Goal: Task Accomplishment & Management: Use online tool/utility

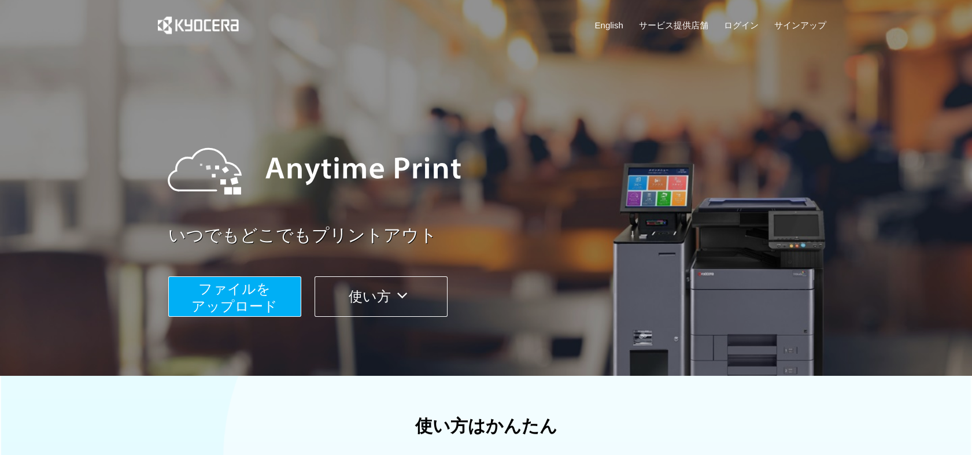
click at [276, 290] on button "ファイルを ​​アップロード" at bounding box center [234, 296] width 133 height 40
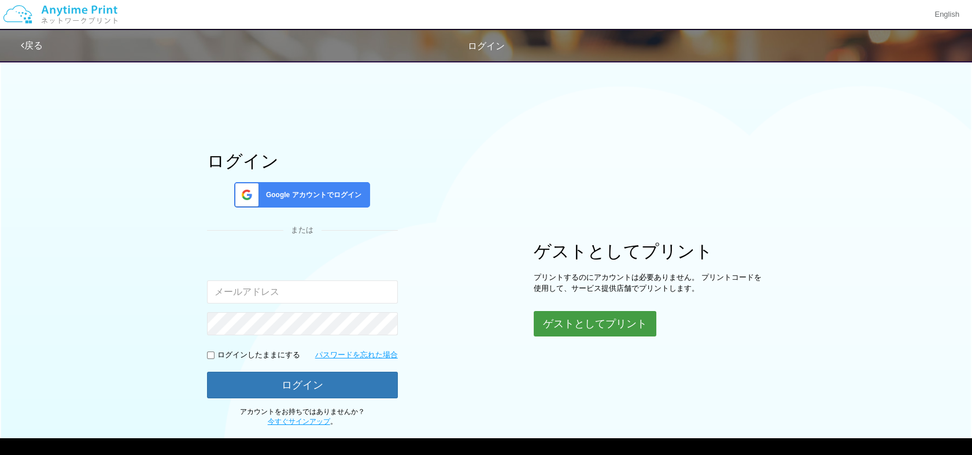
click at [590, 322] on button "ゲストとしてプリント" at bounding box center [595, 323] width 123 height 25
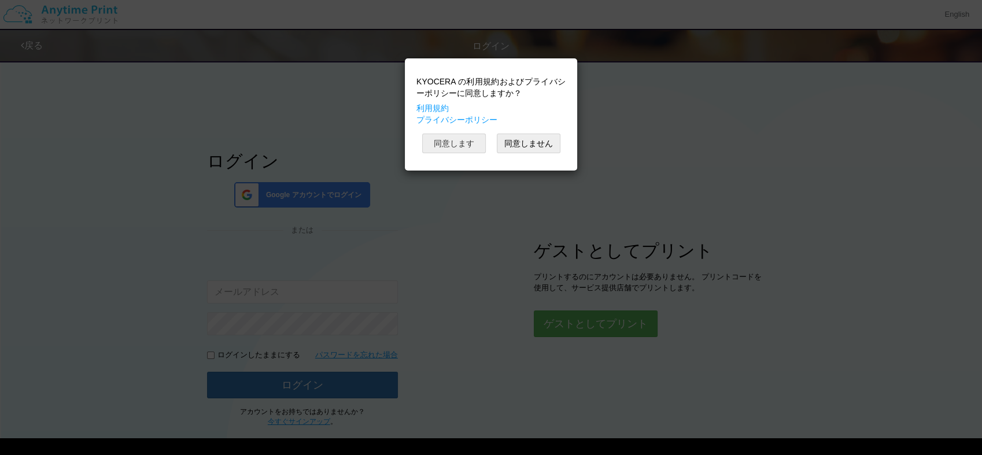
click at [464, 139] on button "同意します" at bounding box center [454, 144] width 64 height 20
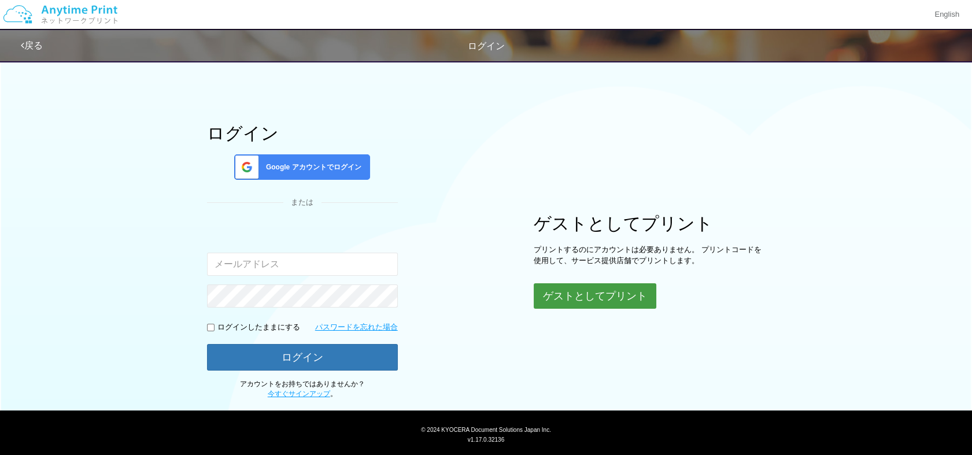
scroll to position [55, 0]
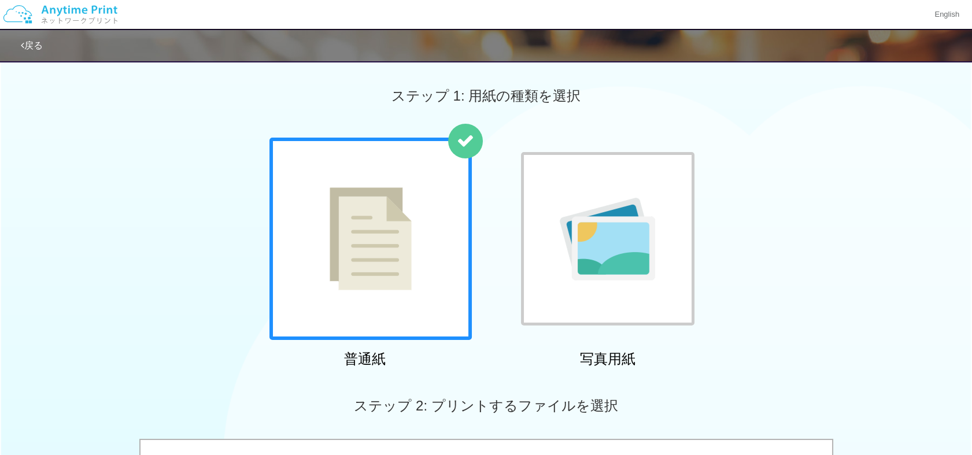
scroll to position [398, 0]
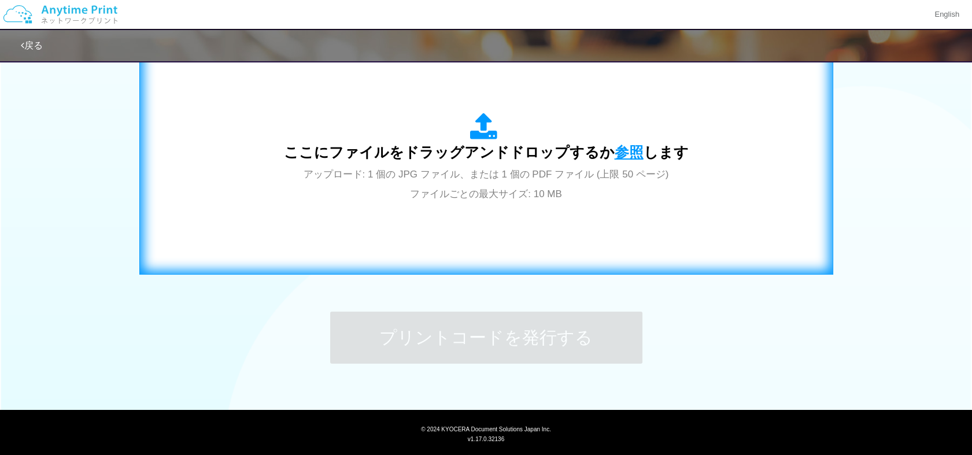
click at [620, 149] on span "参照" at bounding box center [629, 152] width 29 height 16
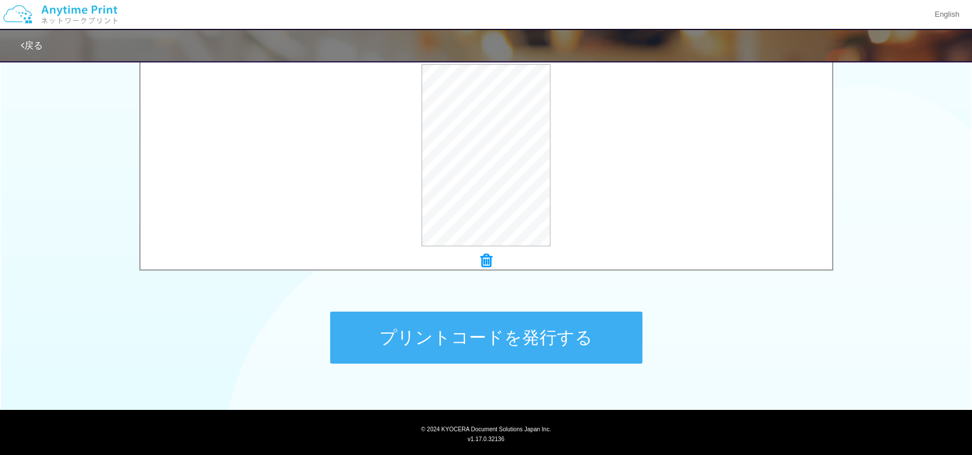
click at [428, 326] on button "プリントコードを発行する" at bounding box center [486, 338] width 312 height 52
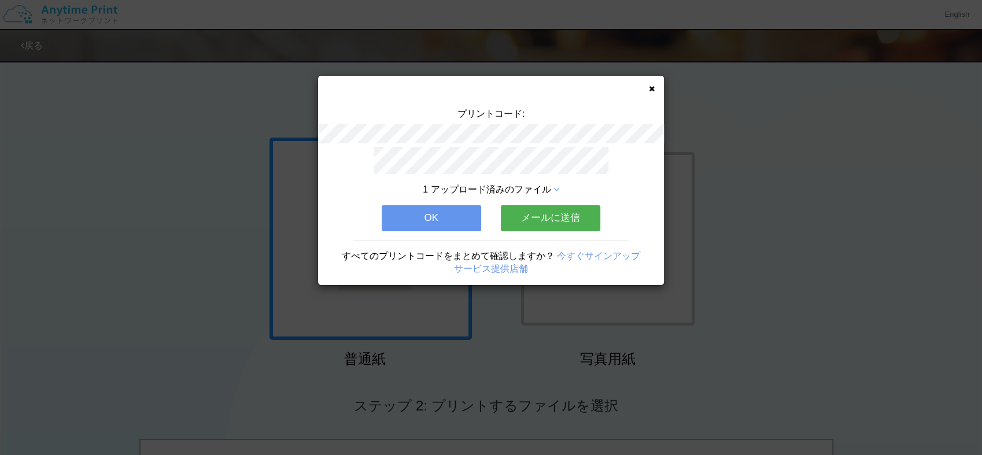
click at [431, 216] on button "OK" at bounding box center [431, 217] width 99 height 25
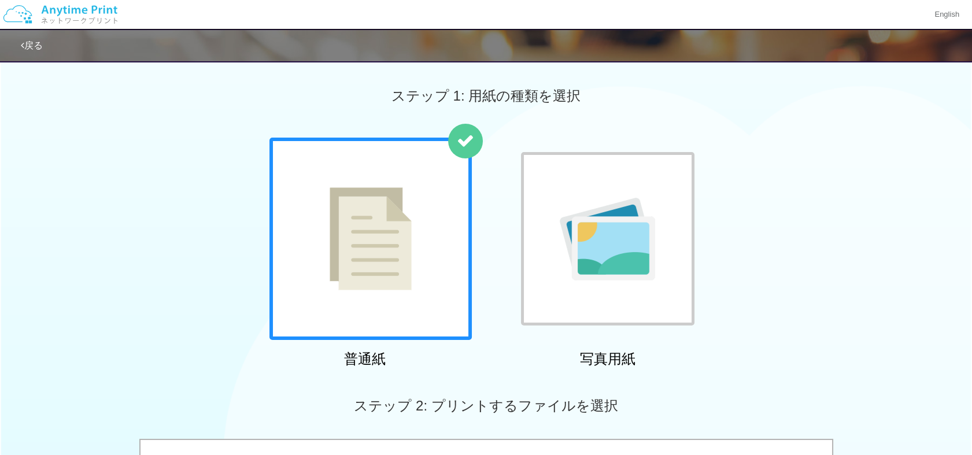
scroll to position [398, 0]
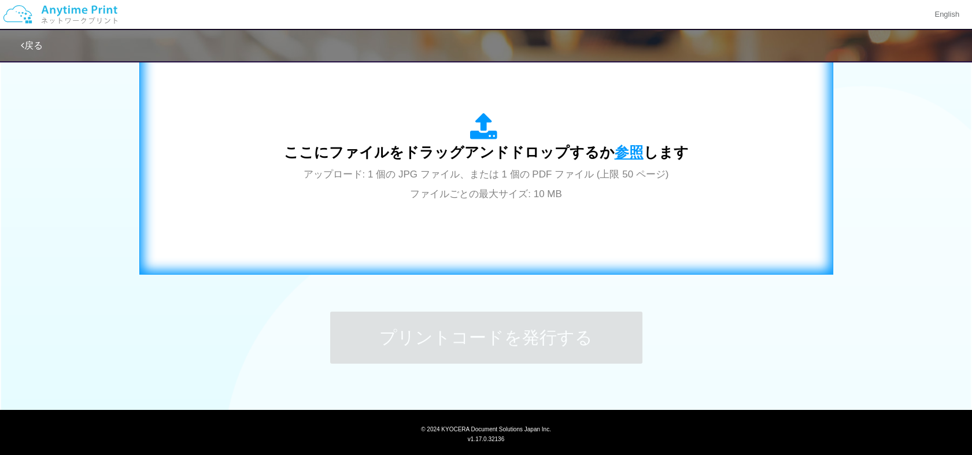
click at [620, 154] on span "参照" at bounding box center [629, 152] width 29 height 16
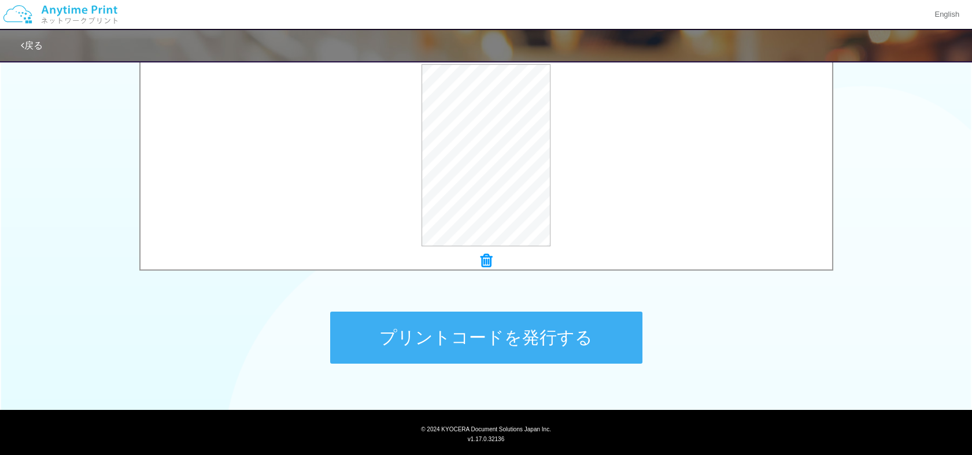
click at [456, 330] on button "プリントコードを発行する" at bounding box center [486, 338] width 312 height 52
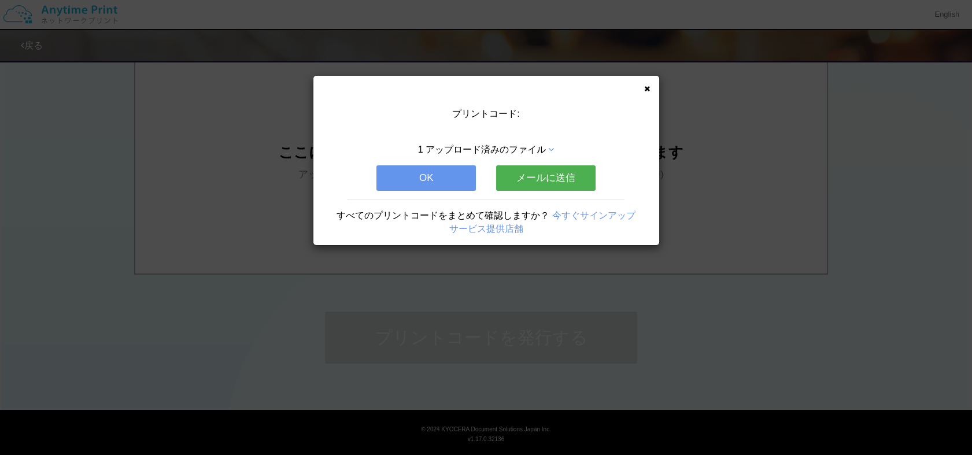
scroll to position [0, 0]
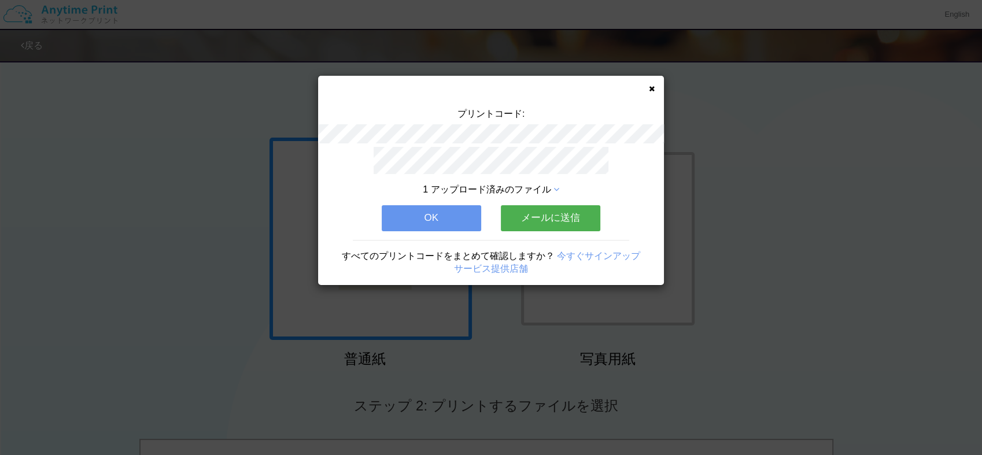
click at [434, 216] on button "OK" at bounding box center [431, 217] width 99 height 25
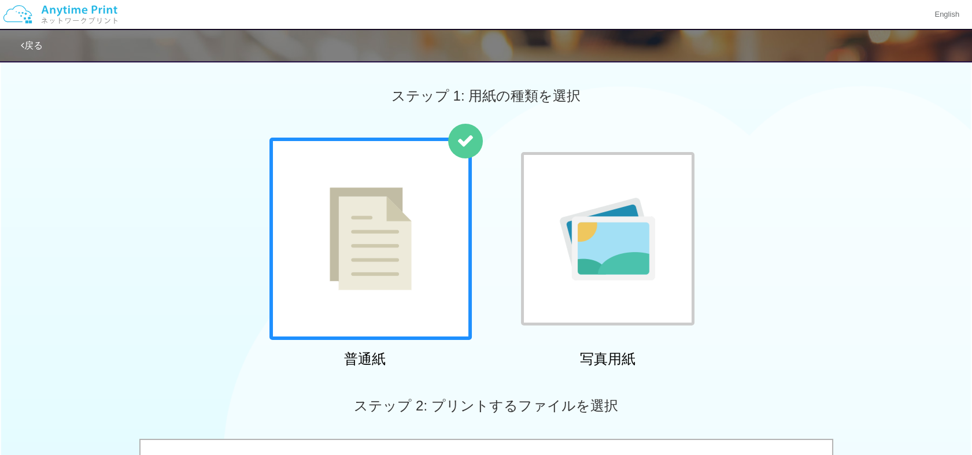
scroll to position [398, 0]
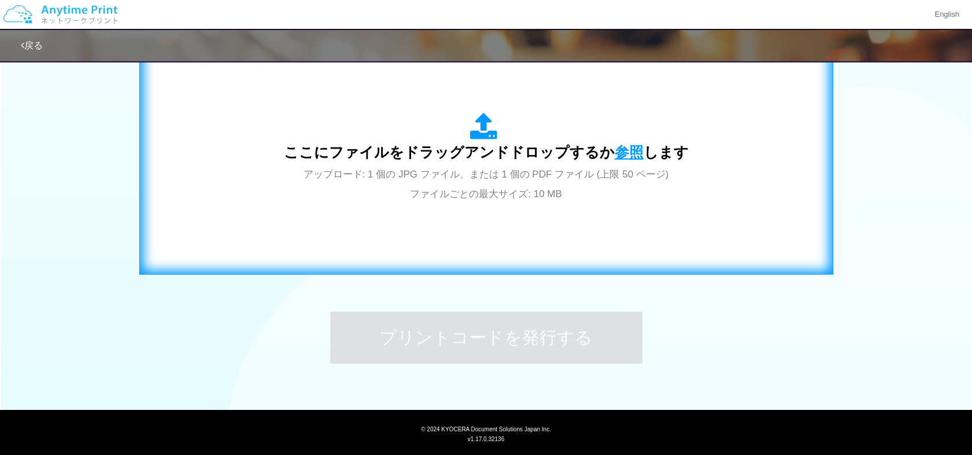
click at [625, 155] on span "参照" at bounding box center [629, 152] width 29 height 16
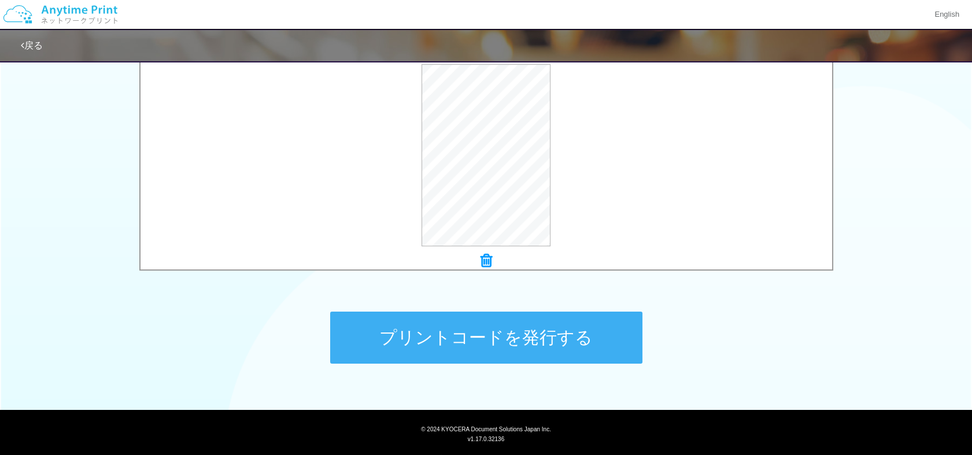
click at [497, 334] on button "プリントコードを発行する" at bounding box center [486, 338] width 312 height 52
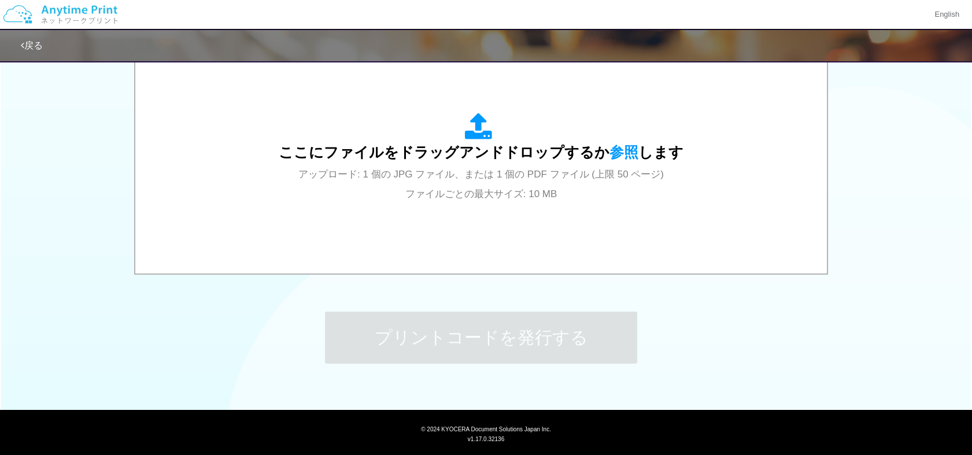
scroll to position [0, 0]
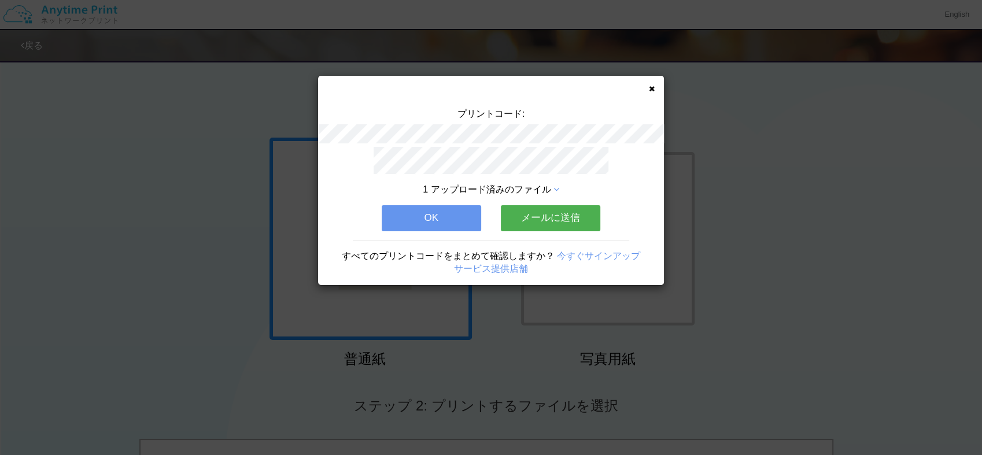
click at [413, 212] on button "OK" at bounding box center [431, 217] width 99 height 25
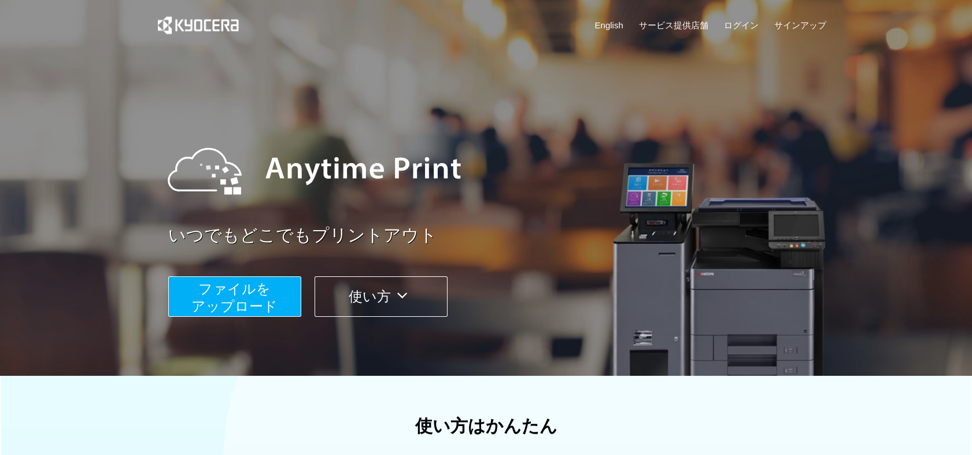
click at [268, 294] on span "ファイルを ​​アップロード" at bounding box center [234, 297] width 86 height 33
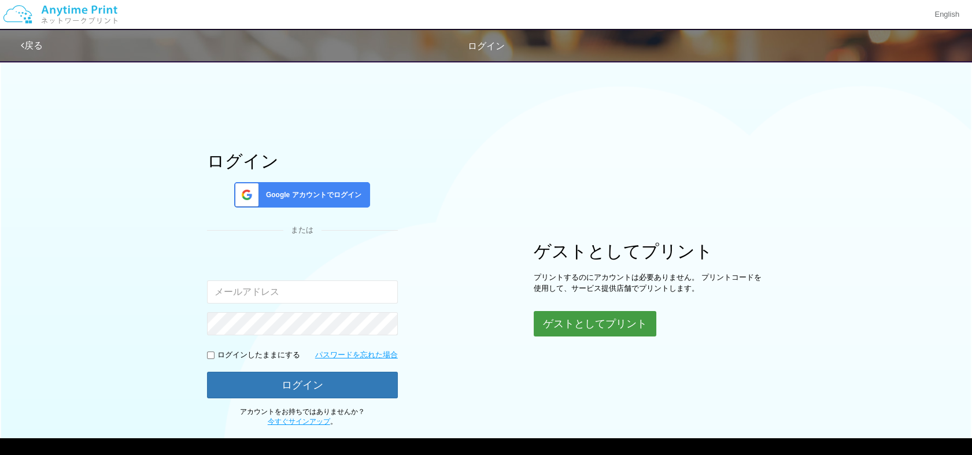
click at [605, 319] on button "ゲストとしてプリント" at bounding box center [595, 323] width 123 height 25
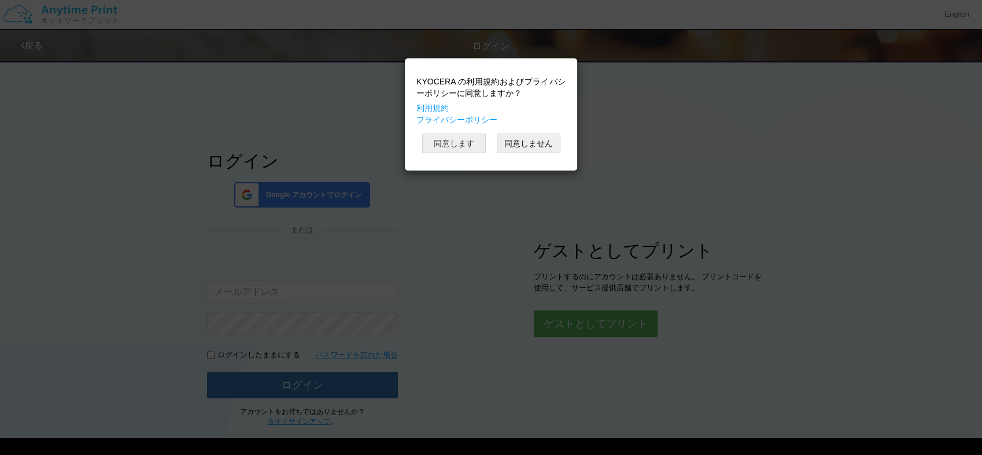
click at [458, 139] on button "同意します" at bounding box center [454, 144] width 64 height 20
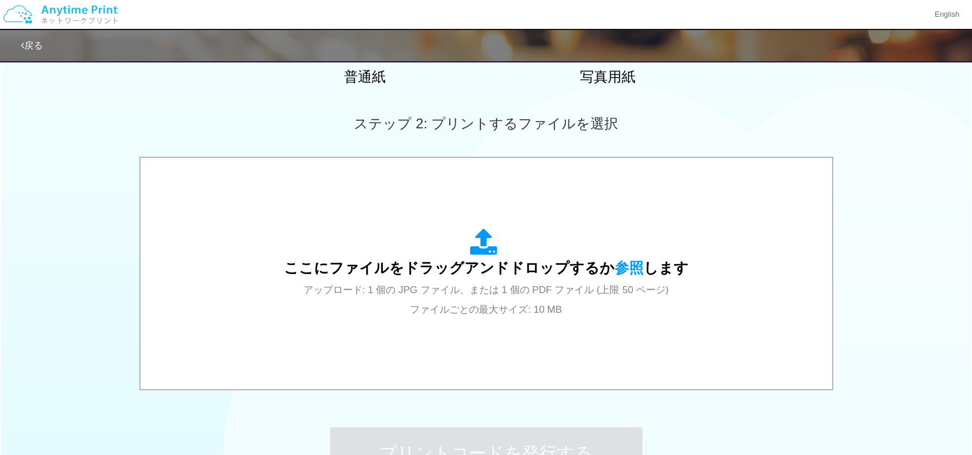
scroll to position [282, 0]
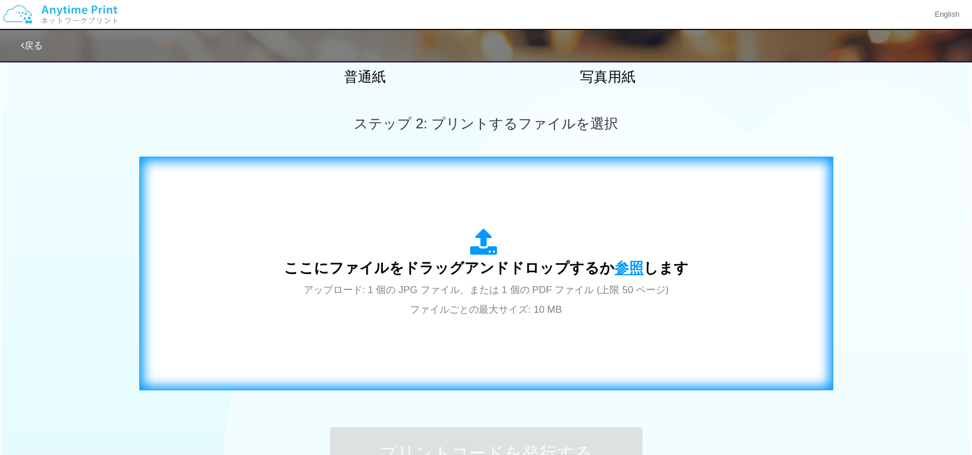
click at [620, 264] on span "参照" at bounding box center [629, 268] width 29 height 16
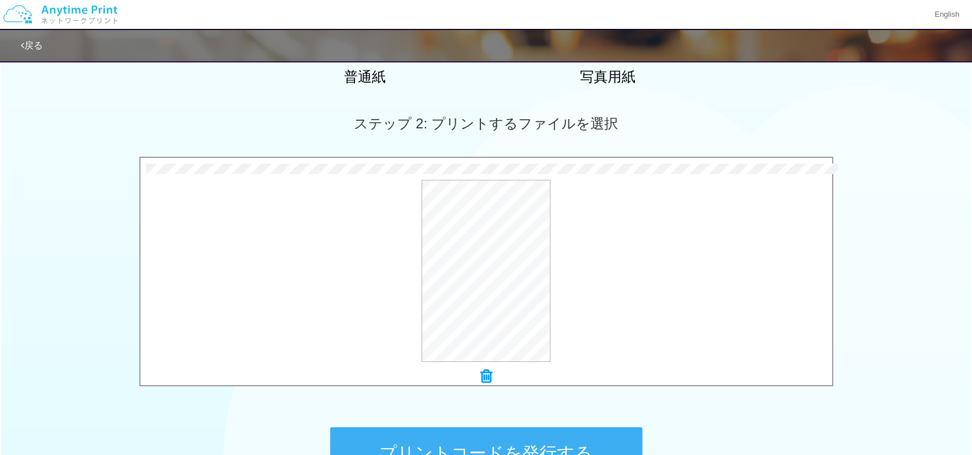
click at [498, 438] on button "プリントコードを発行する" at bounding box center [486, 453] width 312 height 52
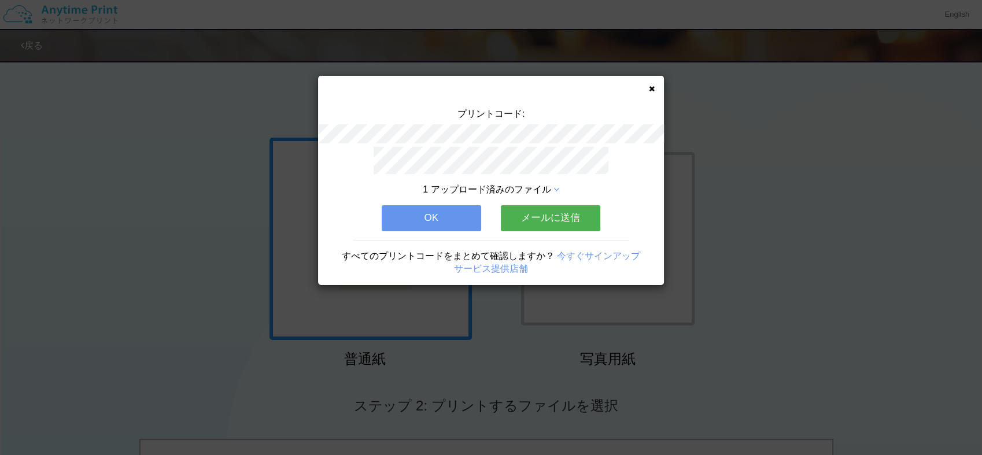
click at [447, 213] on button "OK" at bounding box center [431, 217] width 99 height 25
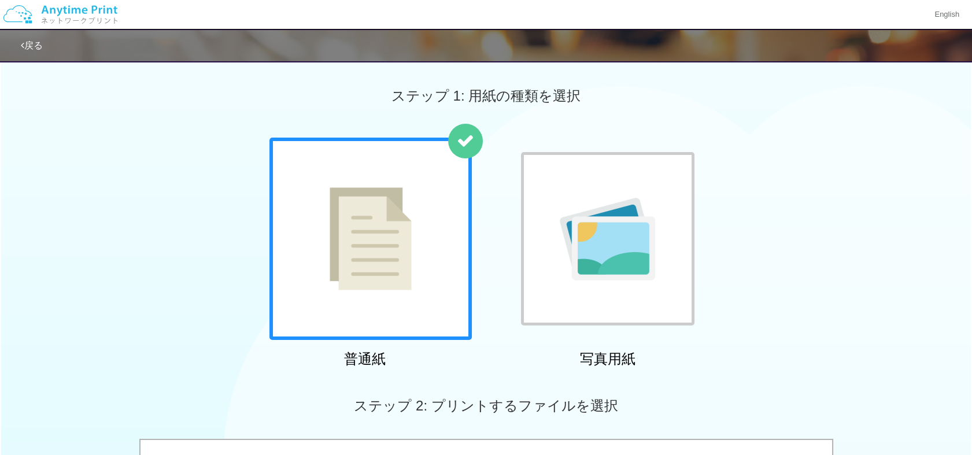
scroll to position [398, 0]
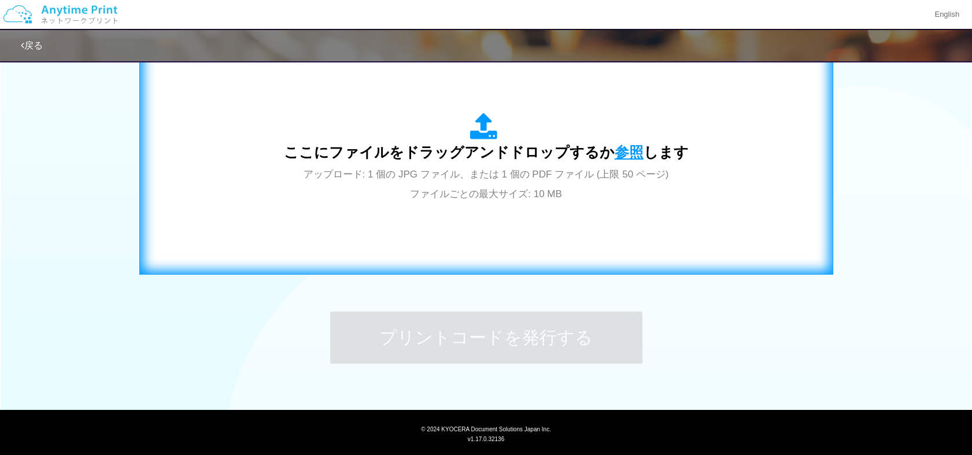
click at [619, 150] on span "参照" at bounding box center [629, 152] width 29 height 16
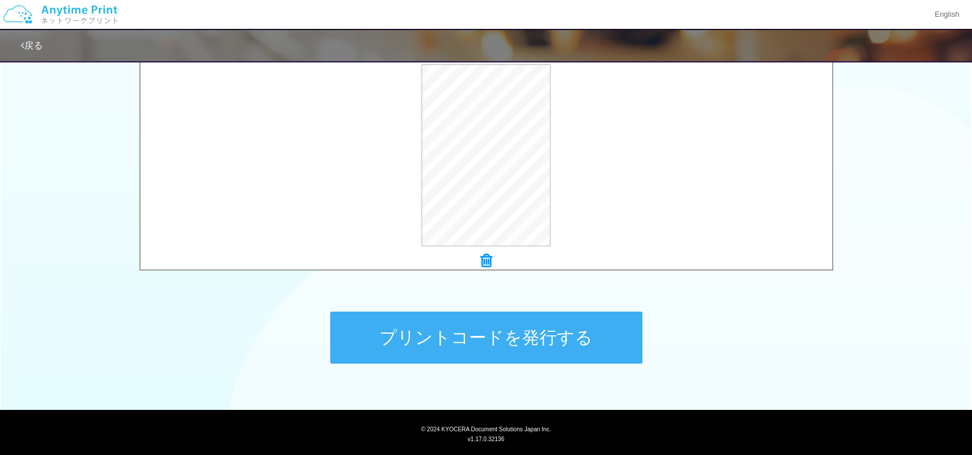
click at [497, 332] on button "プリントコードを発行する" at bounding box center [486, 338] width 312 height 52
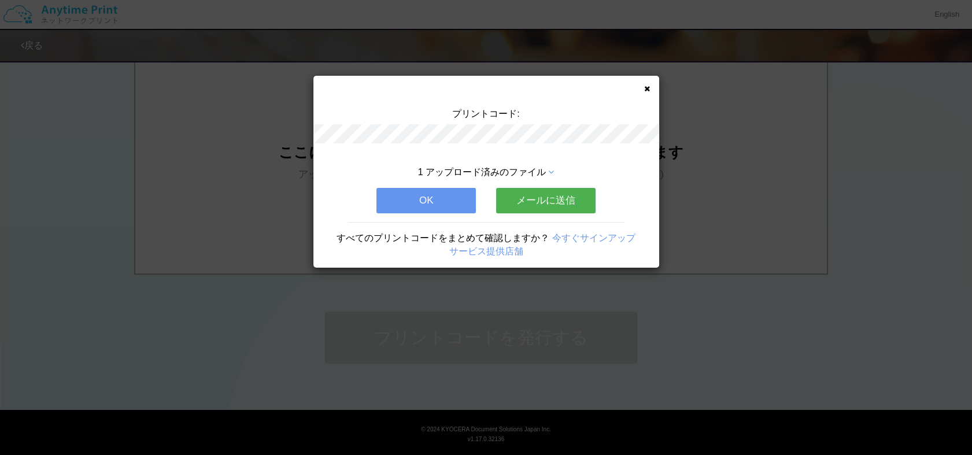
scroll to position [0, 0]
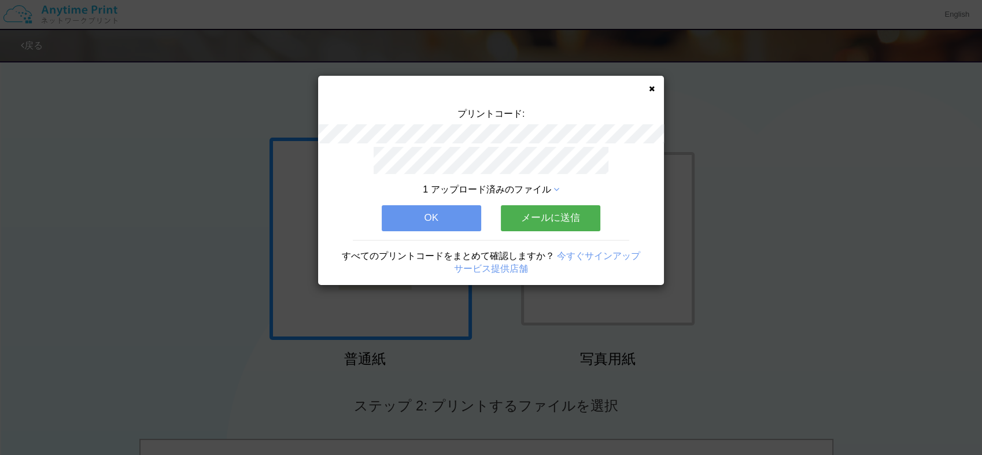
click at [446, 214] on button "OK" at bounding box center [431, 217] width 99 height 25
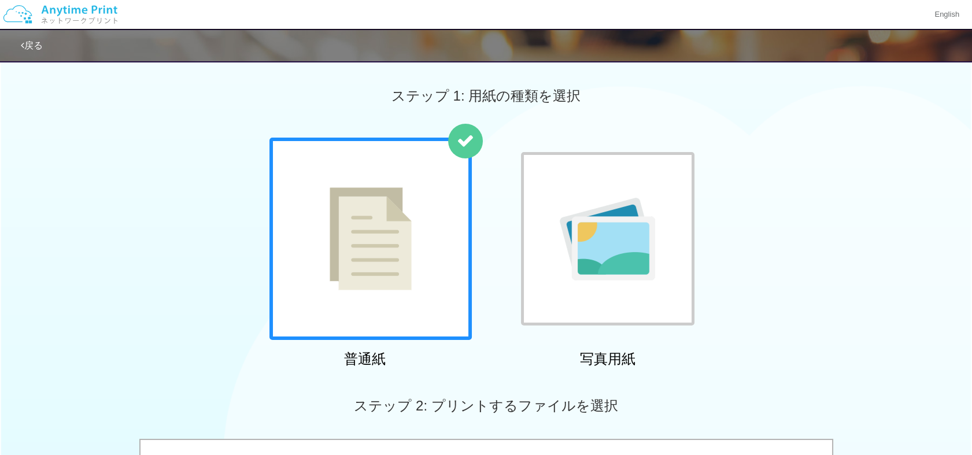
scroll to position [398, 0]
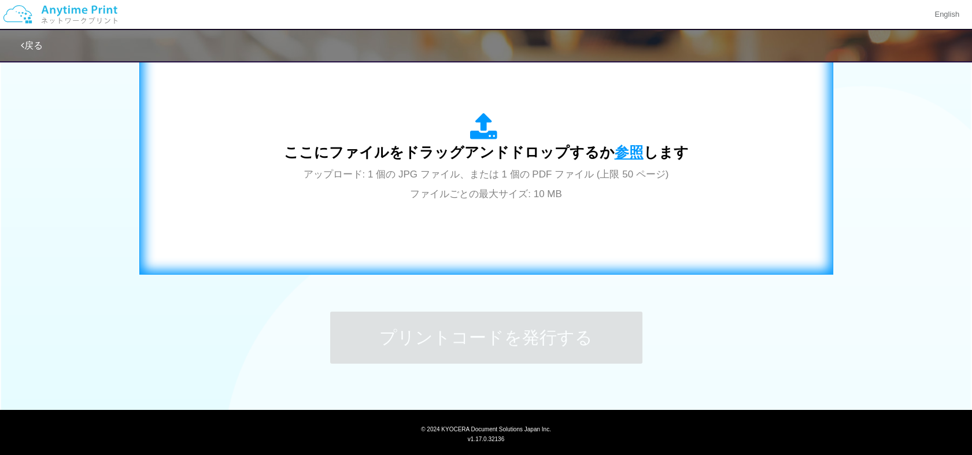
click at [623, 153] on span "参照" at bounding box center [629, 152] width 29 height 16
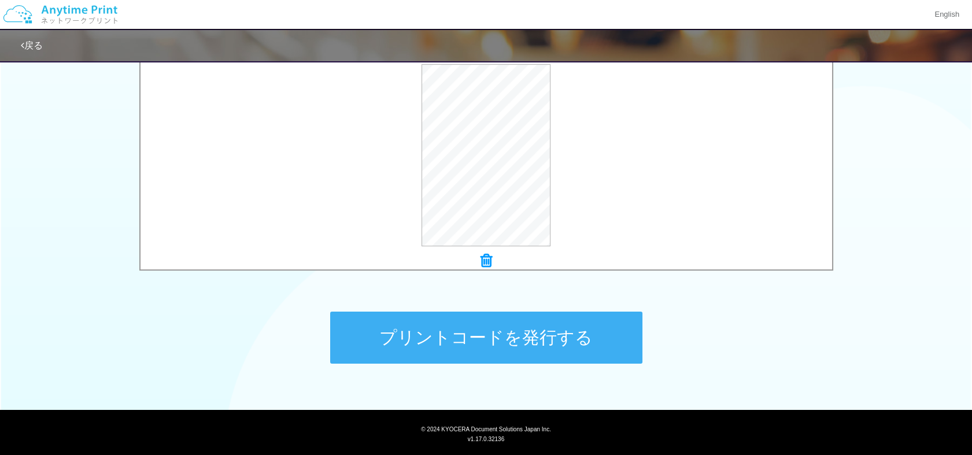
click at [475, 339] on button "プリントコードを発行する" at bounding box center [486, 338] width 312 height 52
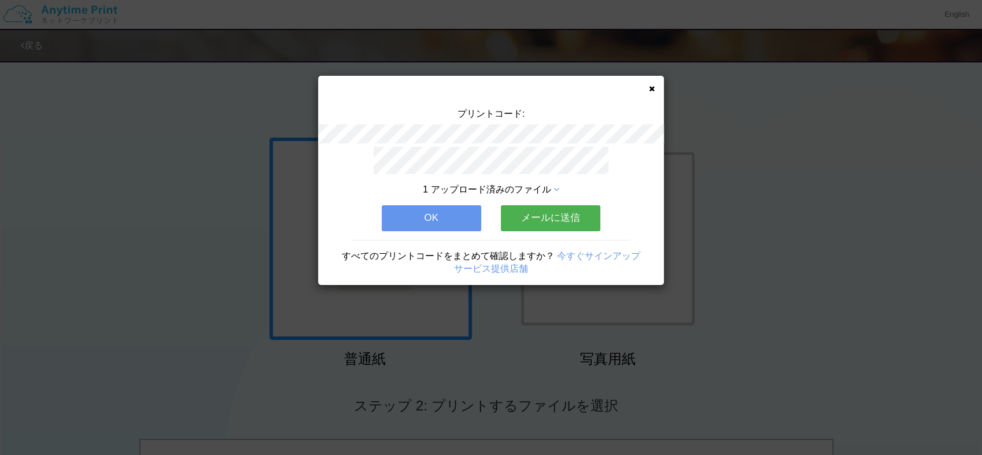
click at [439, 212] on button "OK" at bounding box center [431, 217] width 99 height 25
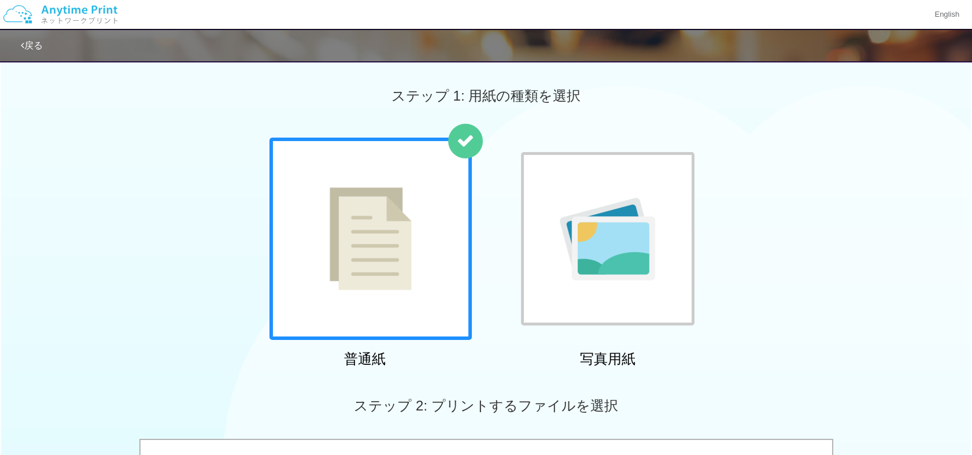
scroll to position [398, 0]
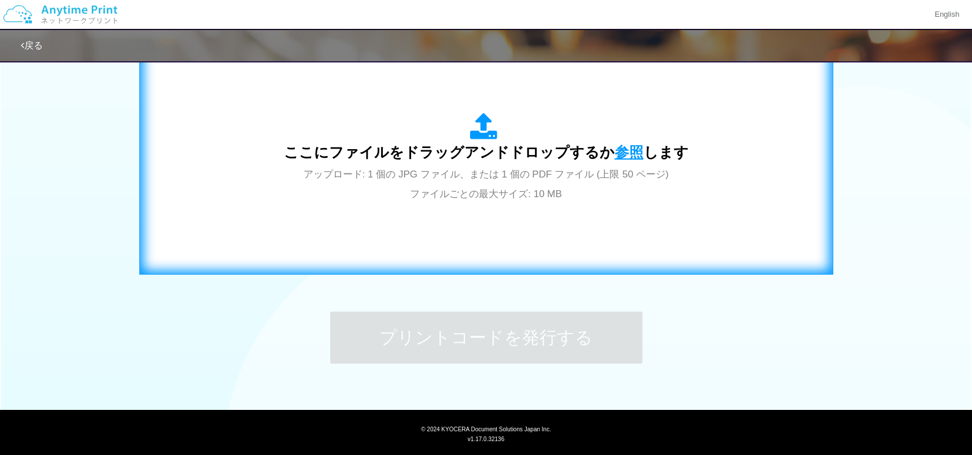
click at [623, 149] on span "参照" at bounding box center [629, 152] width 29 height 16
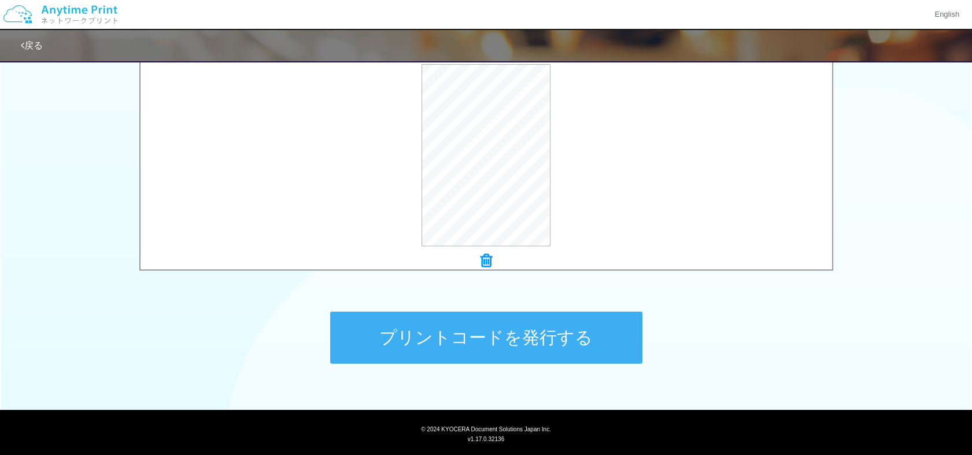
click at [460, 328] on button "プリントコードを発行する" at bounding box center [486, 338] width 312 height 52
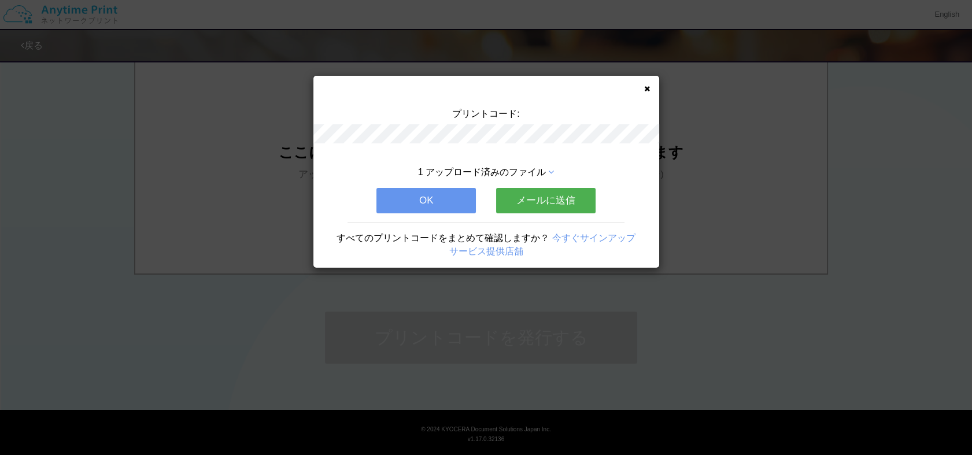
scroll to position [0, 0]
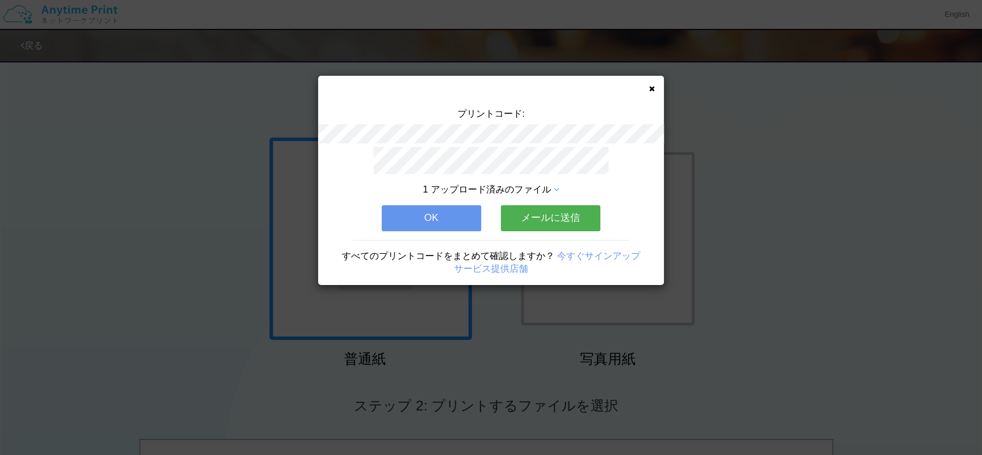
click at [435, 215] on button "OK" at bounding box center [431, 217] width 99 height 25
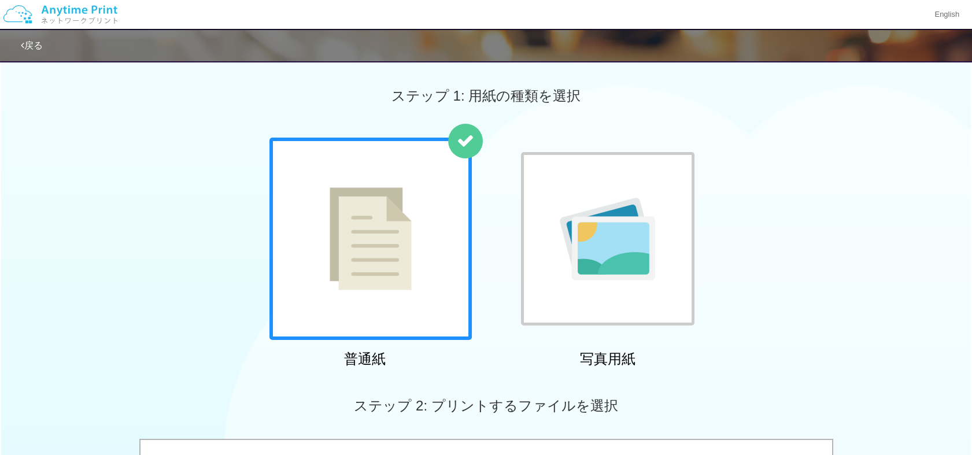
scroll to position [398, 0]
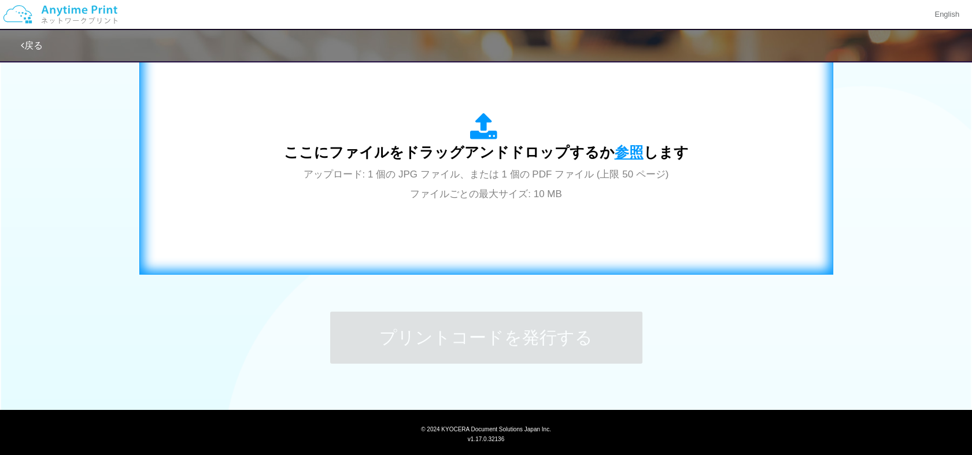
click at [615, 151] on span "参照" at bounding box center [629, 152] width 29 height 16
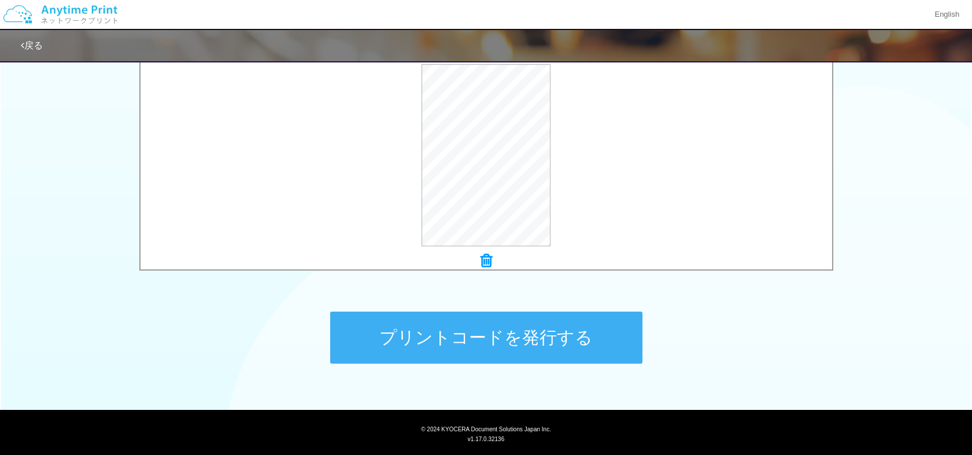
click at [392, 319] on button "プリントコードを発行する" at bounding box center [486, 338] width 312 height 52
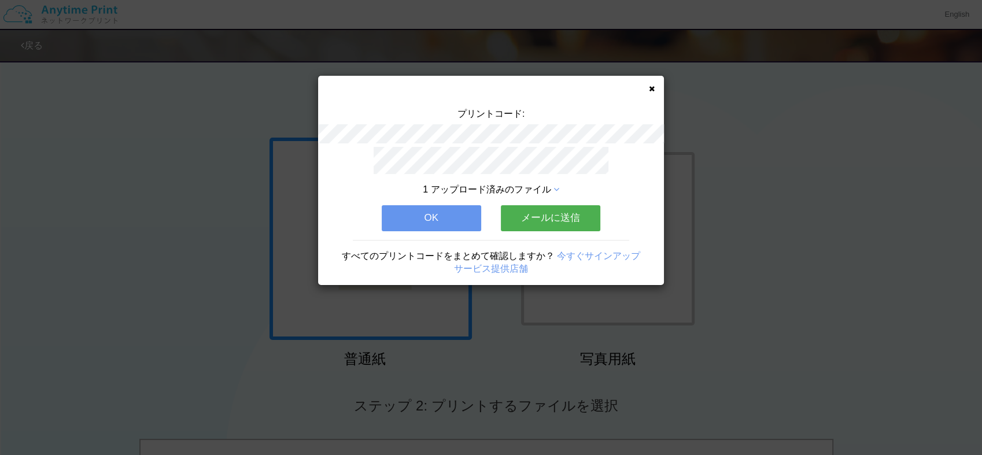
click at [448, 207] on button "OK" at bounding box center [431, 217] width 99 height 25
